Goal: Ask a question

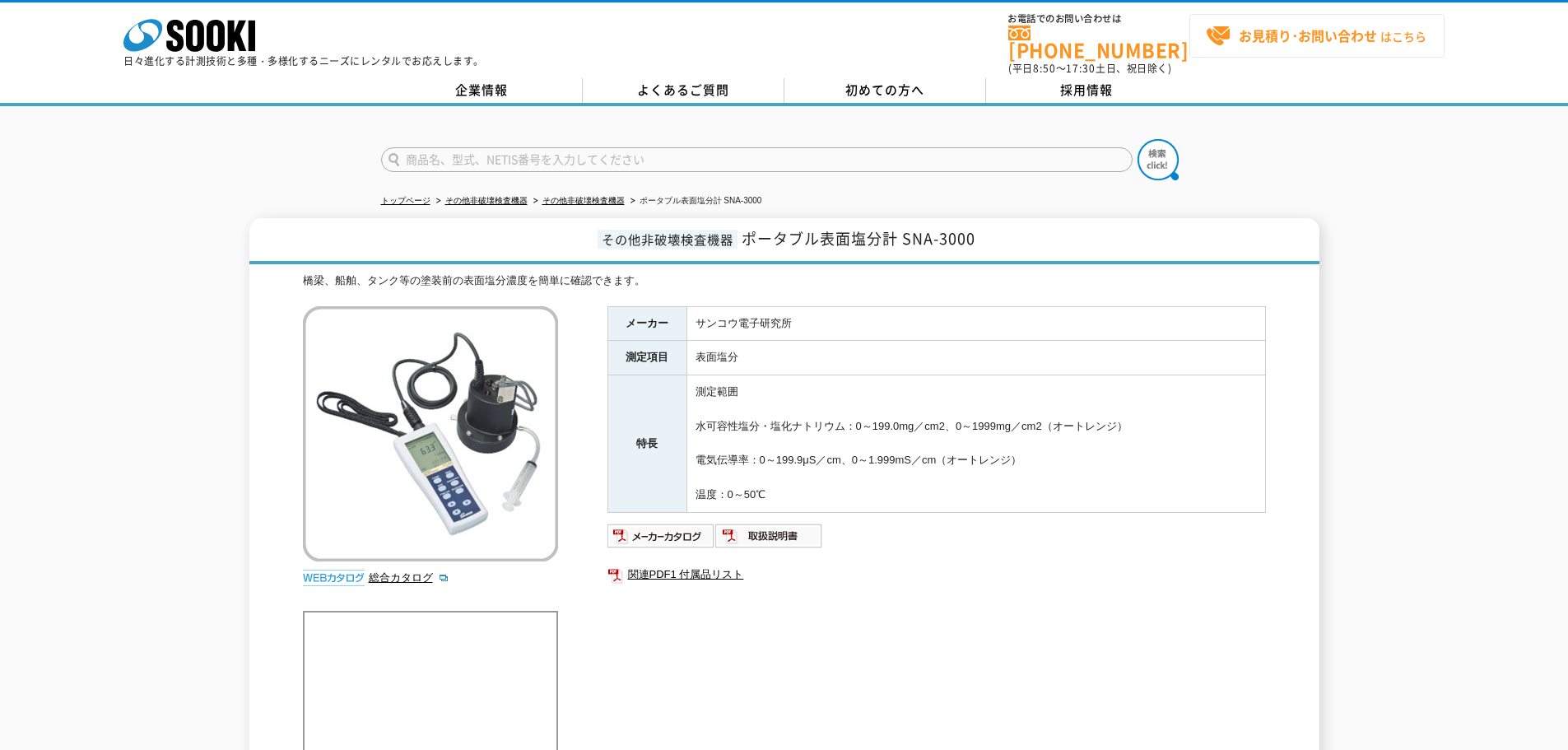
click at [1295, 47] on span "お見積り･お問い合わせ はこちら" at bounding box center [1316, 36] width 220 height 25
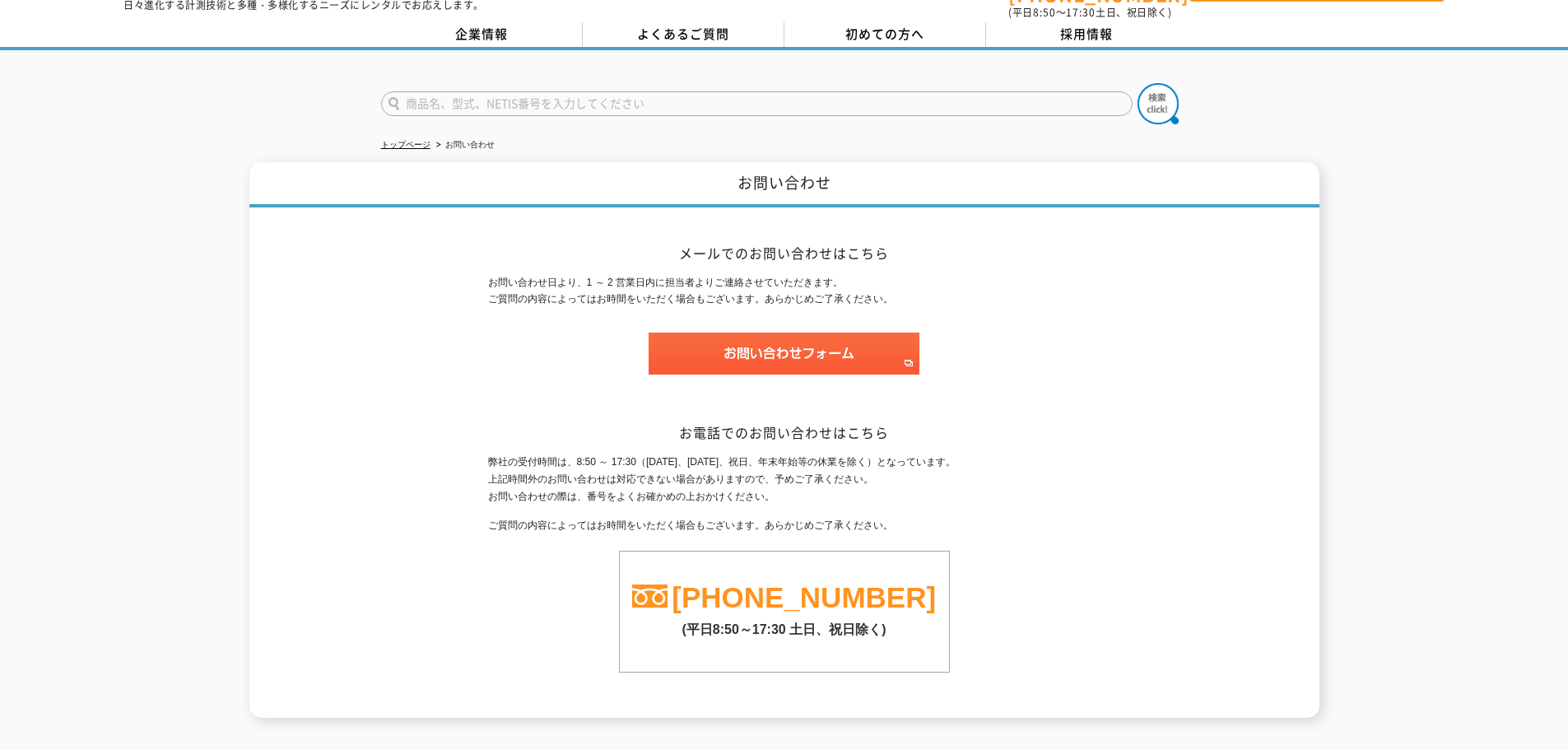
scroll to position [164, 0]
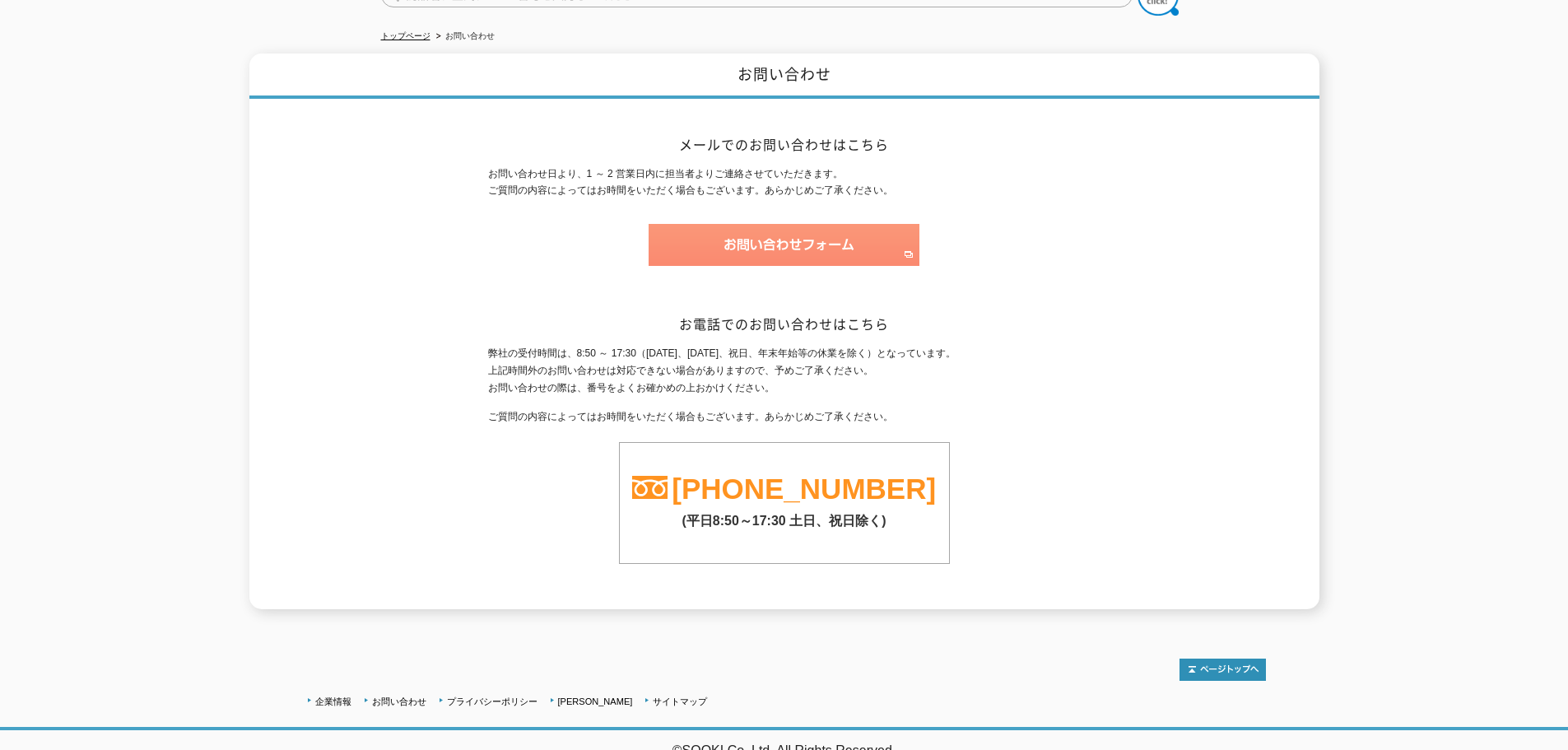
click at [783, 231] on img at bounding box center [784, 245] width 271 height 42
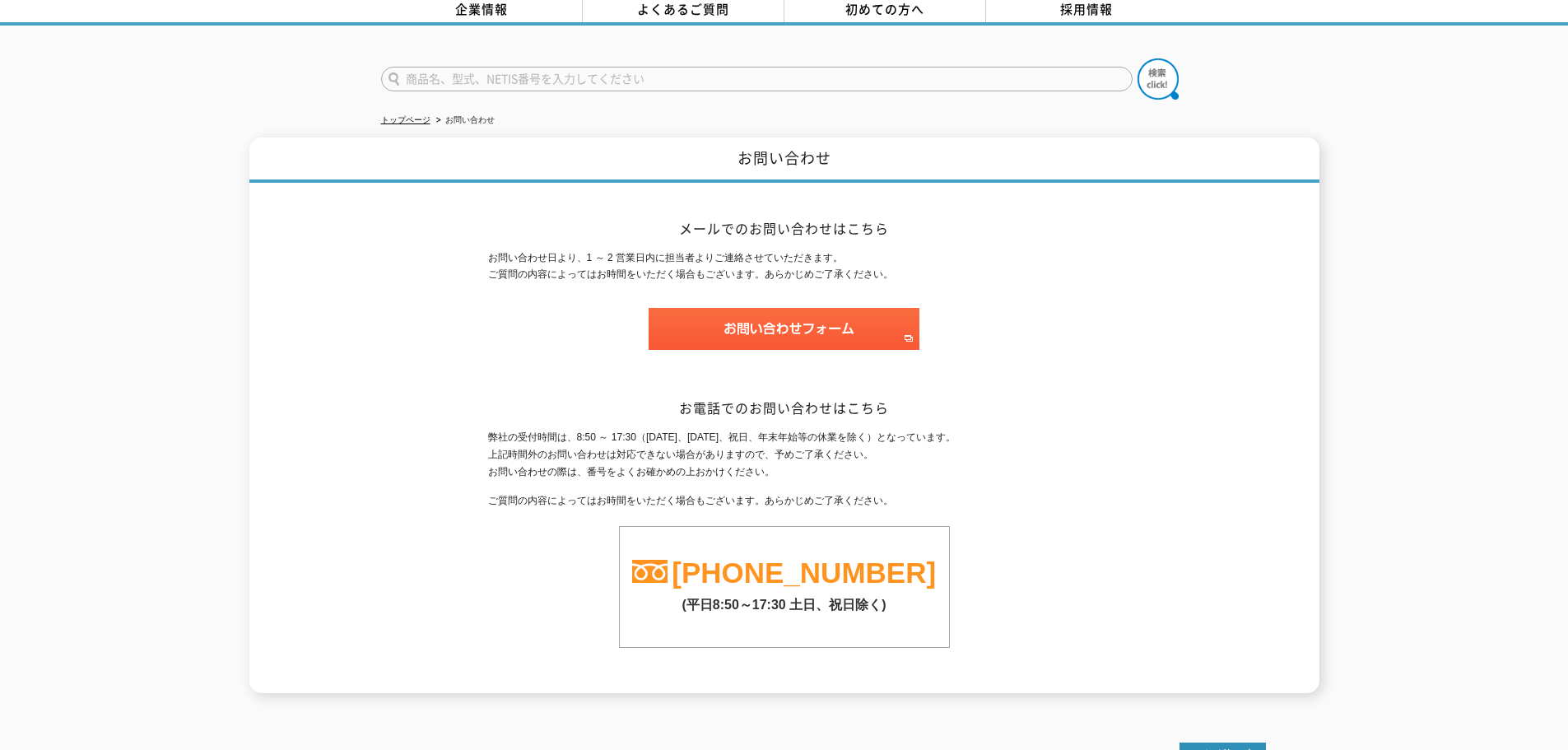
scroll to position [0, 0]
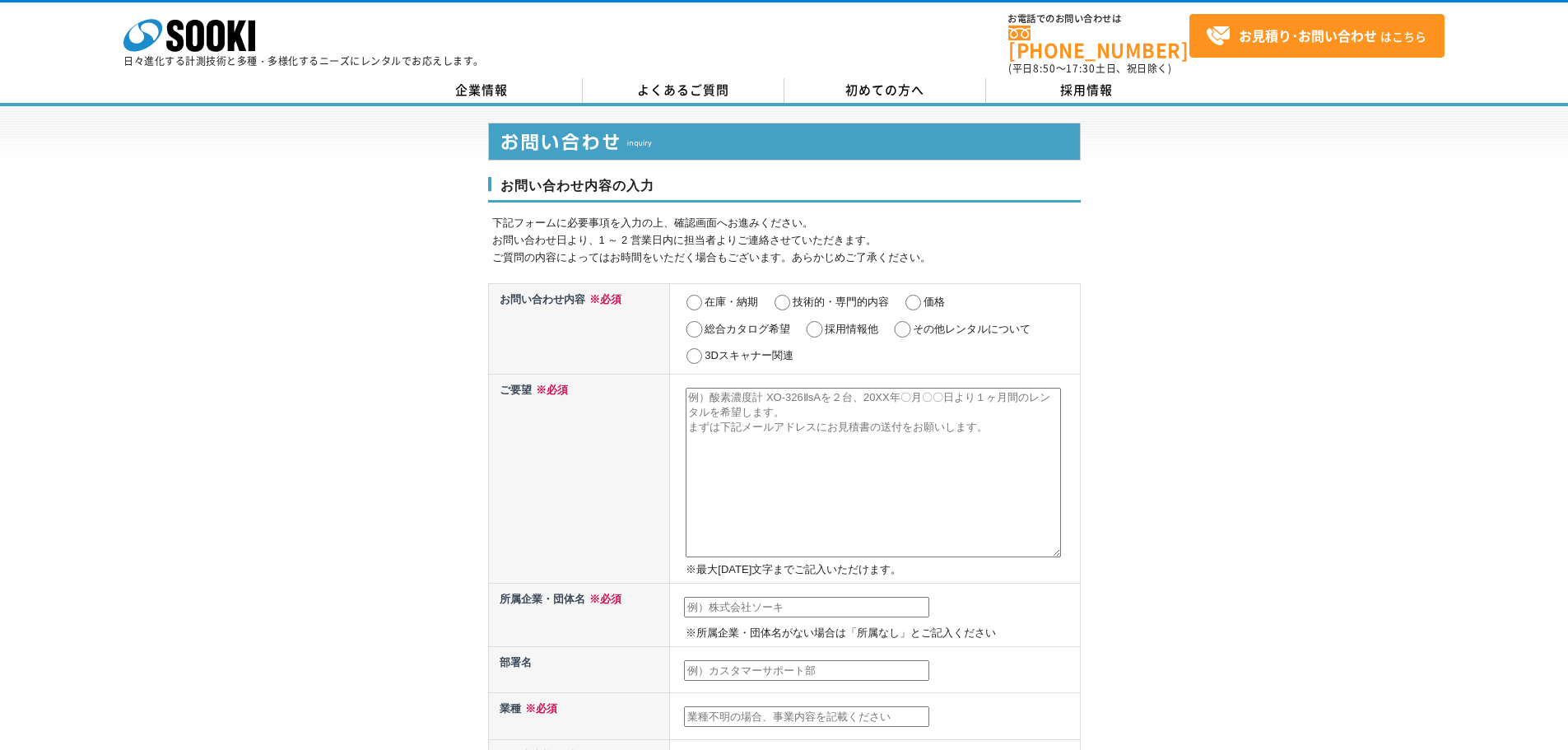
click at [913, 295] on input "価格" at bounding box center [914, 303] width 21 height 16
radio input "true"
click at [786, 406] on textarea at bounding box center [874, 473] width 376 height 170
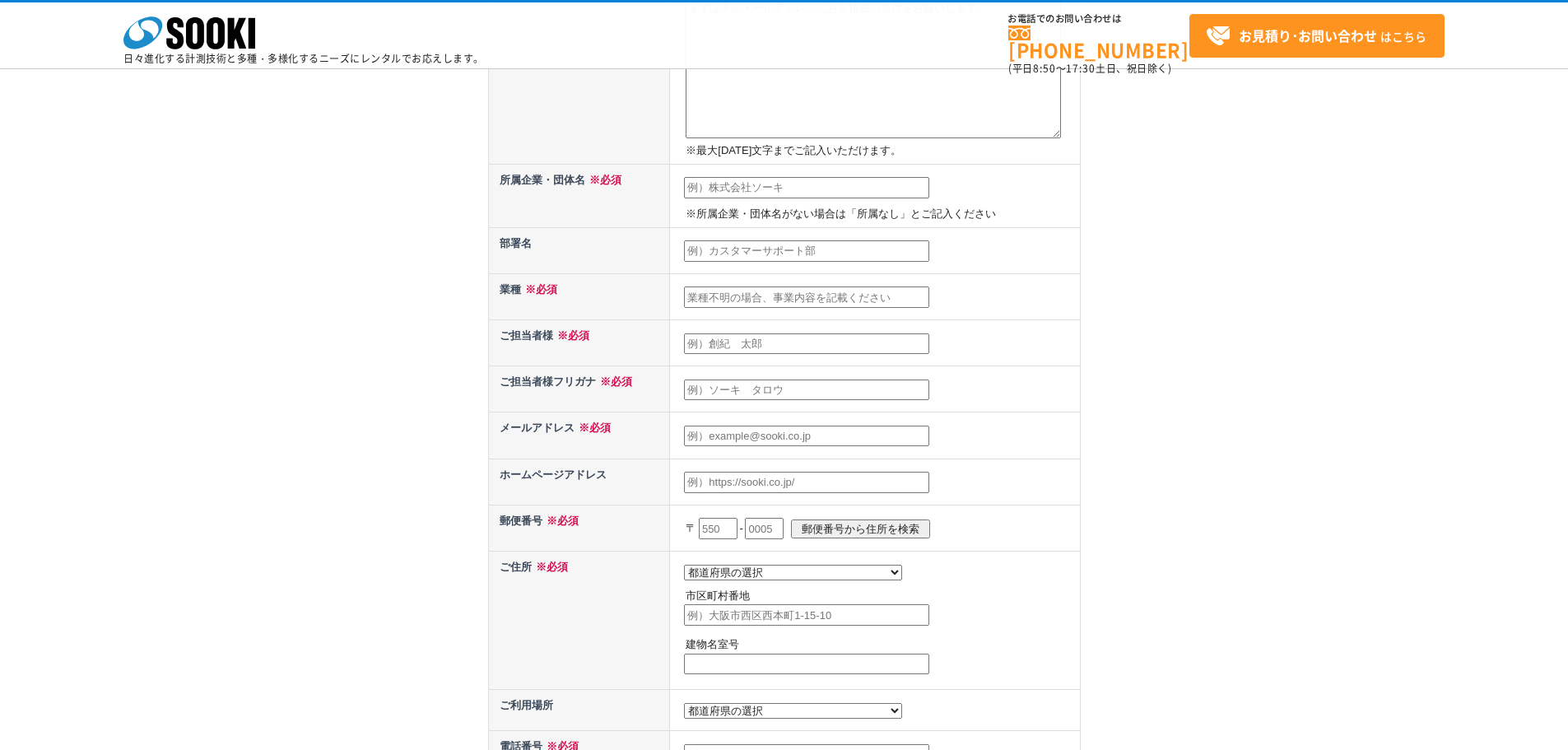
scroll to position [329, 0]
